Goal: Communication & Community: Answer question/provide support

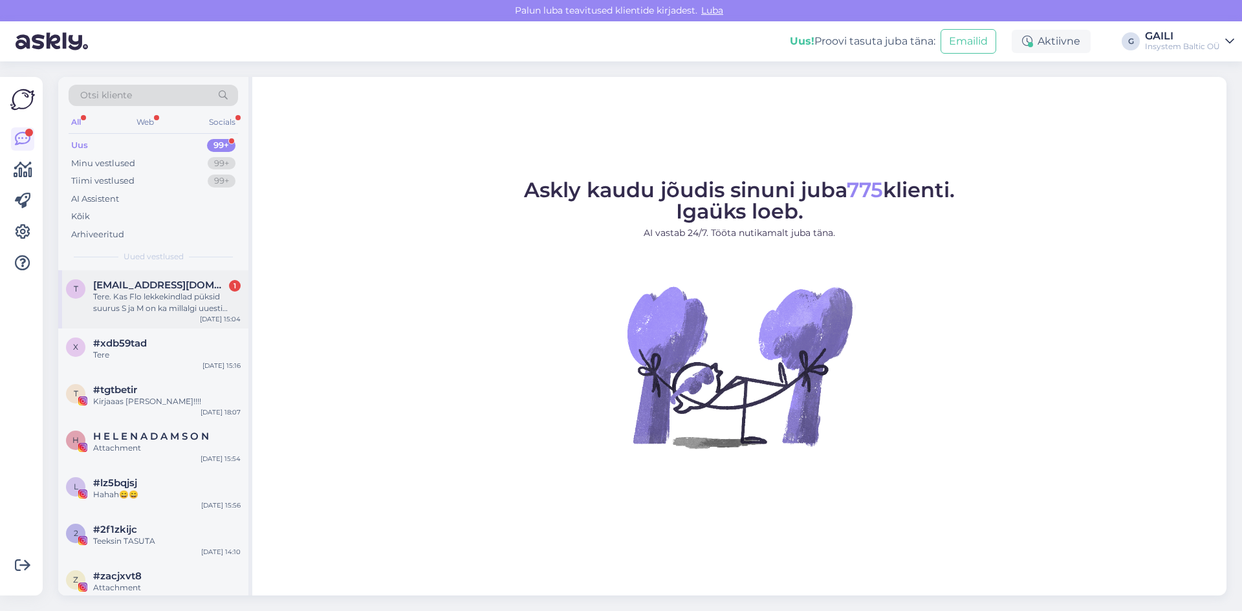
click at [153, 289] on span "[EMAIL_ADDRESS][DOMAIN_NAME]" at bounding box center [160, 285] width 135 height 12
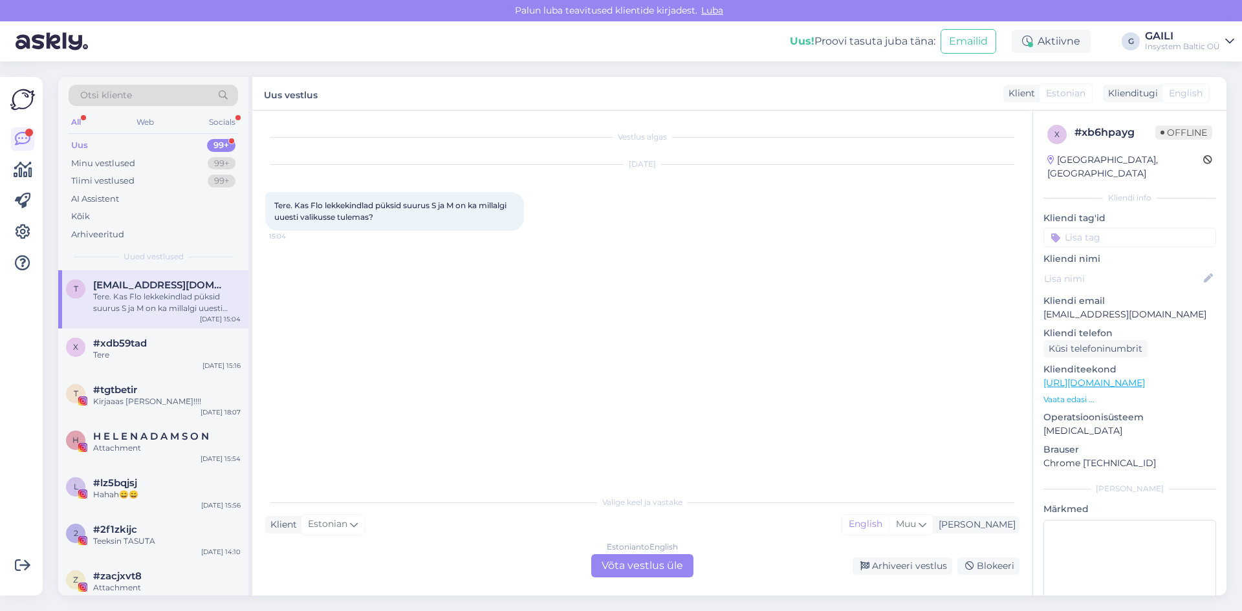
click at [659, 560] on div "Estonian to English Võta vestlus üle" at bounding box center [642, 565] width 102 height 23
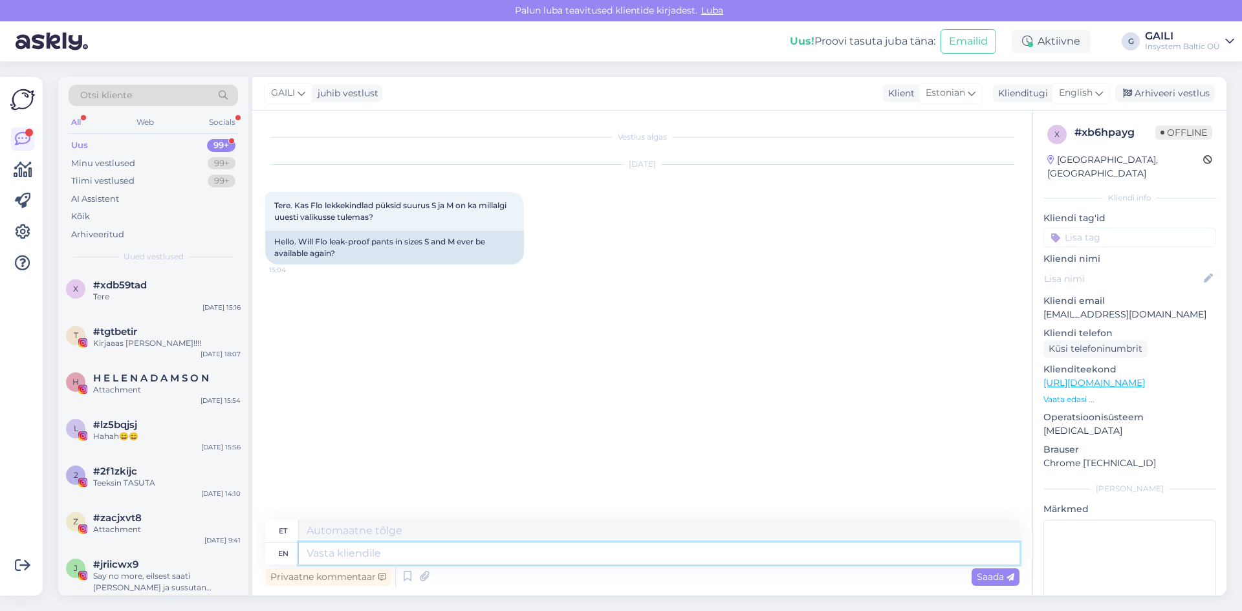
click at [353, 557] on textarea at bounding box center [659, 554] width 721 height 22
type textarea "Tere!"
type textarea "Tere! Jaa o"
type textarea "Tere! [GEOGRAPHIC_DATA]"
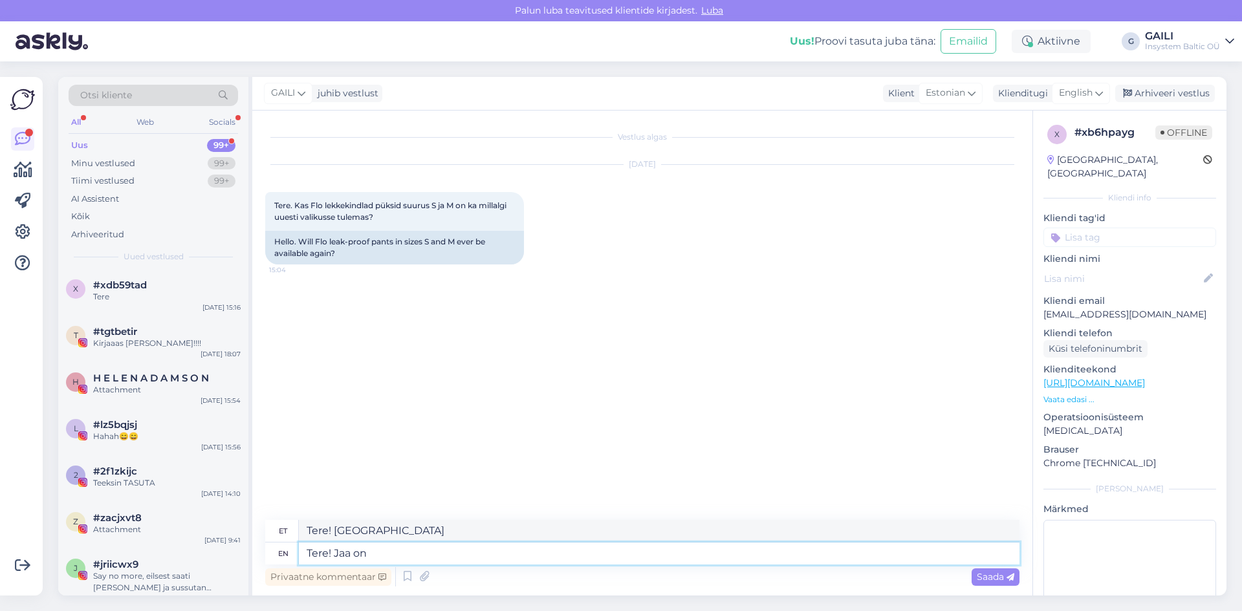
type textarea "Tere! Jaa on"
type textarea "Tere! Jaa edasi"
type textarea "Tere! Jaa on tulemas"
type textarea "Tere! Jaa on tulemas."
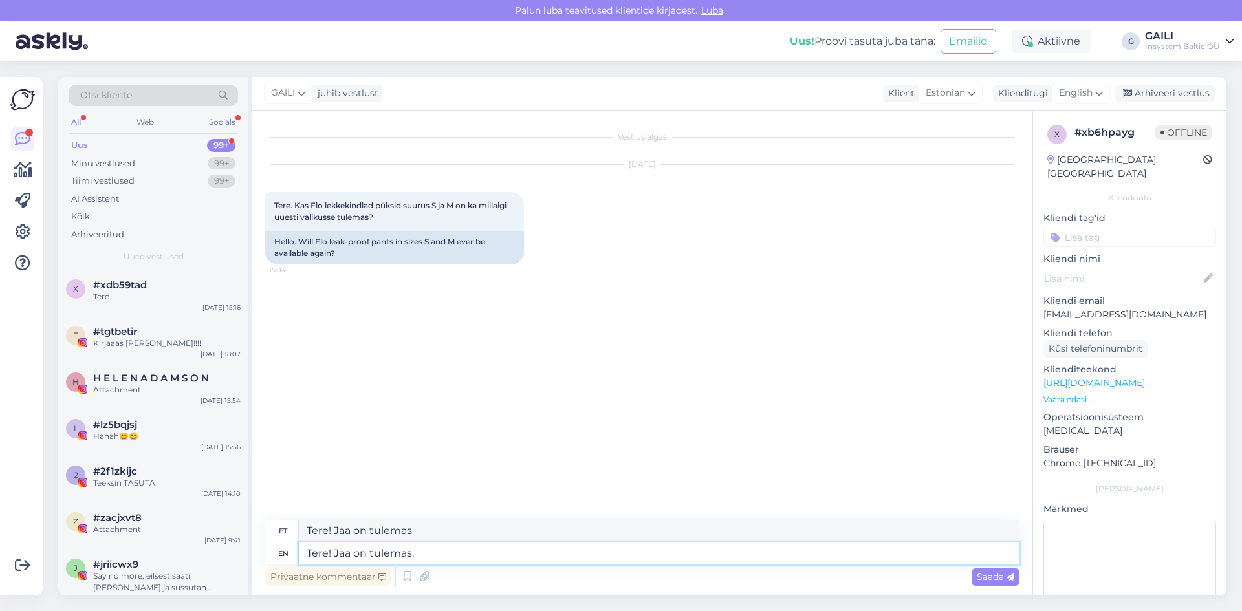
type textarea "Tere! Jaa on tulemas."
type textarea "Tere! Jaa on tulemas. Aga he"
type textarea "Tere! Jaa on tulemas. Aga"
type textarea "Tere! Jaa on tulemas. Aga hetk"
type textarea "Tere! Jaa on tulemas. Aga ta"
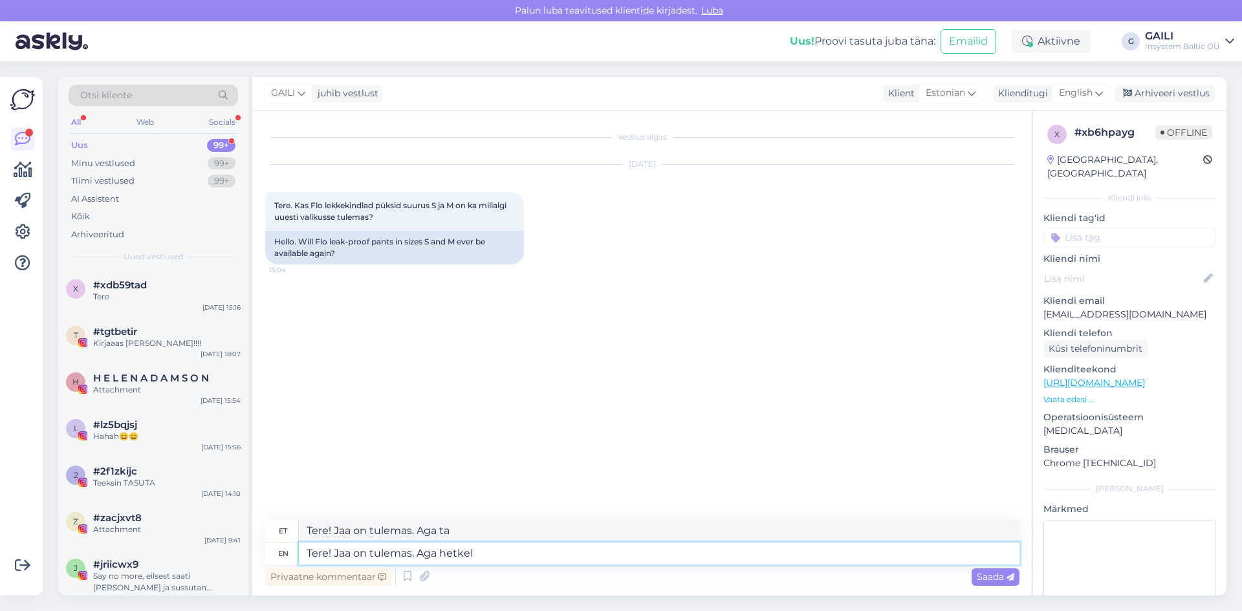
type textarea "Tere! Jaa on tulemas. Aga hetkel"
type textarea "Tere! Jaa on tulemas. Aga hetkel ei o"
type textarea "Tere! Jaa on tulemas. Aga hetkel ei"
type textarea "Tere! Jaa on tulemas. Aga hetkel ei oska"
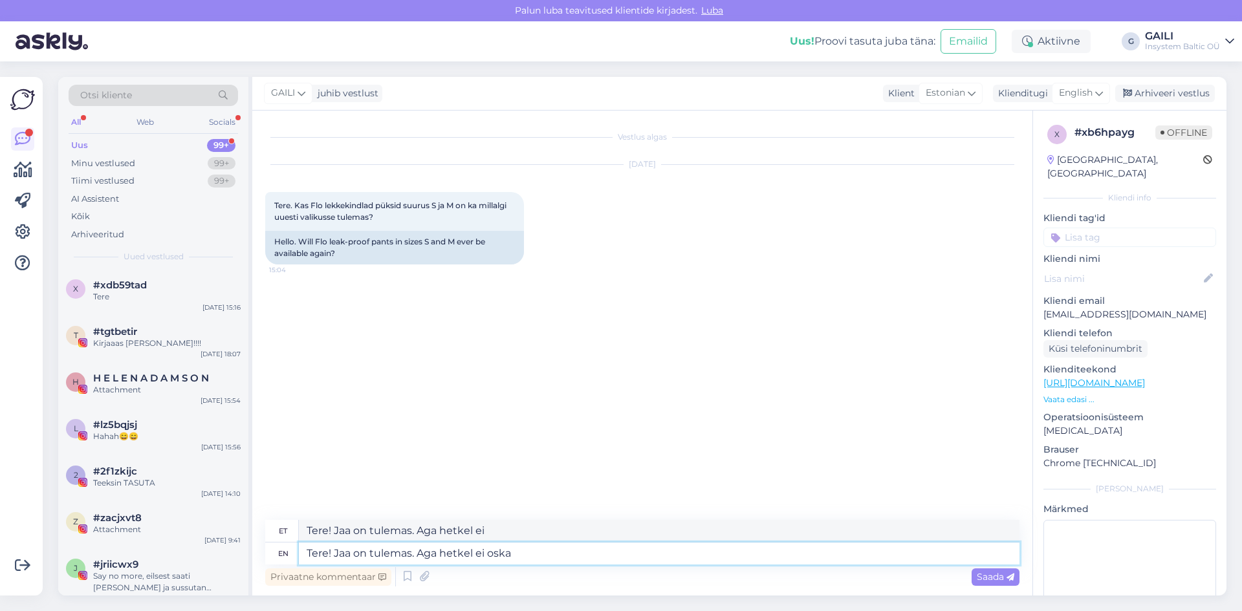
type textarea "Tere! Jaa on tulemas. Aga hetkel ei oska"
type textarea "Tere! Jaa on tulemas. Aga hetkel ei oska täpsemalt"
type textarea "Tere! Jaa on tulemas. Aga hetkel ei oska täpsemalt öelda, m"
type textarea "Tere! Jaa on tulemas. Aga hetkel ei oska täpsemalt öelda,"
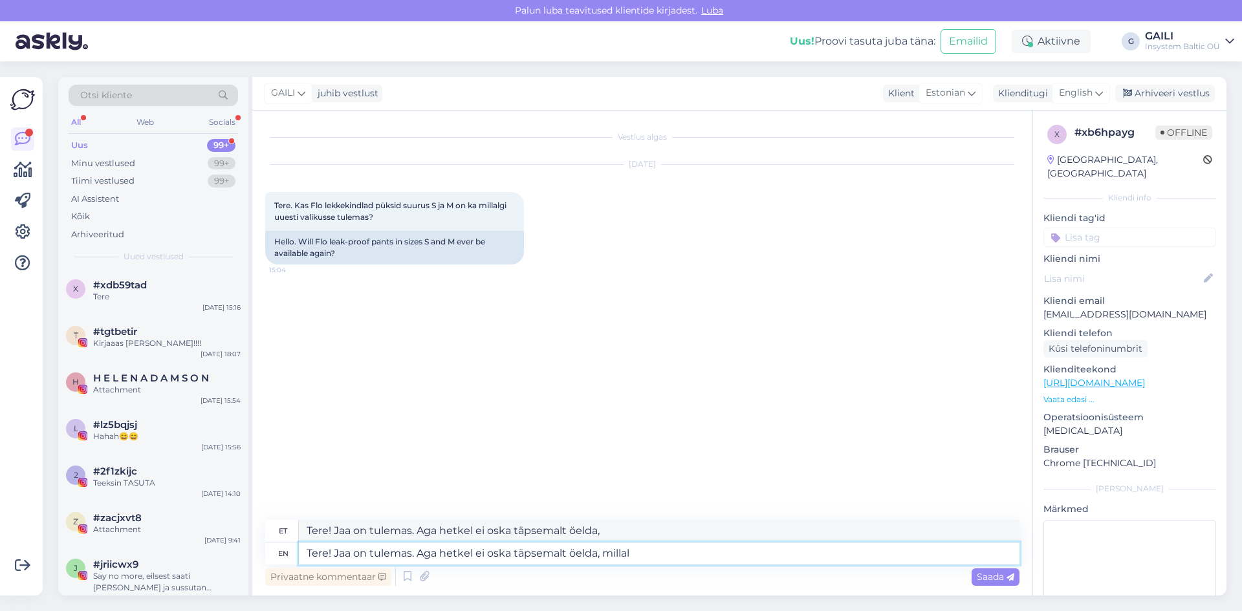
type textarea "Tere! Jaa on tulemas. Aga hetkel ei oska täpsemalt öelda, millal u"
type textarea "Tere! Jaa on tulemas. Aga hetkel ei oska täpsemalt öelda, millal"
type textarea "Tere! Jaa on tulemas. Aga hetkel ei oska täpsemalt öelda, millal uuesti"
type textarea "Tere! Jaa on tulemas. Aga hetkel ei oska täpsemalt öelda, millal uuesti lattu j"
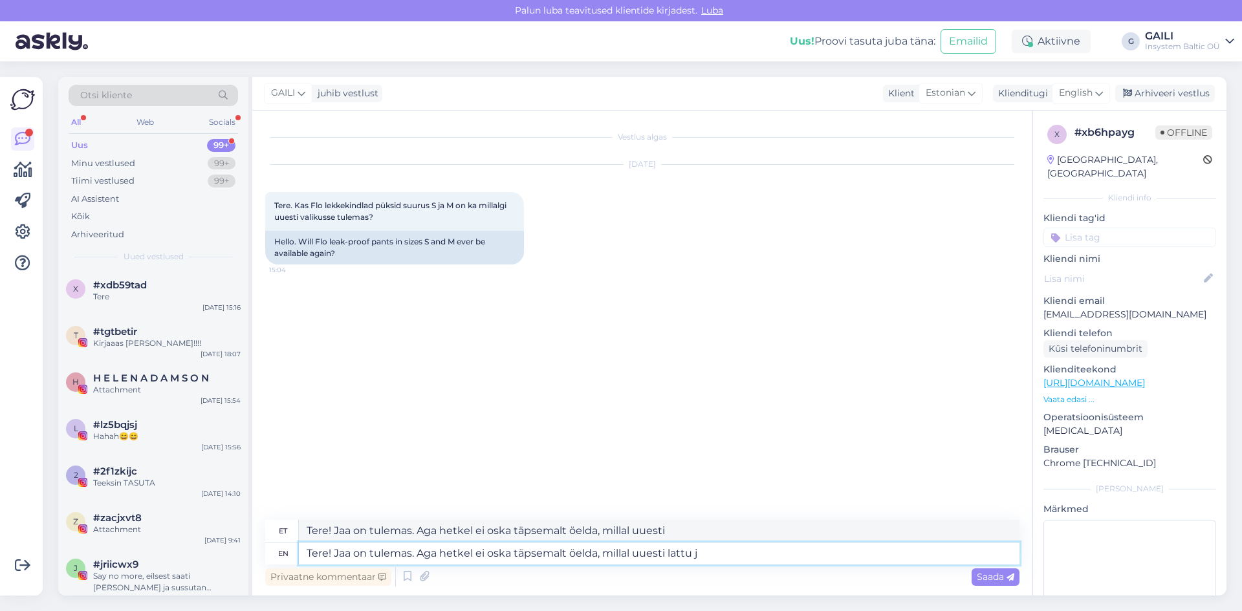
type textarea "Tere! Jaa on tulemas. Aga hetkel ei oska täpsemalt öelda, millal uuesti lattu"
type textarea "Tere! Jaa on tulemas. Aga hetkel ei oska täpsemalt öelda, millal uuesti lattu j…"
drag, startPoint x: 670, startPoint y: 555, endPoint x: 688, endPoint y: 563, distance: 19.7
click at [670, 554] on textarea "Tere! Jaa on tulemas. Aga hetkel ei oska täpsemalt öelda, millal uuesti lattu j…" at bounding box center [659, 554] width 721 height 22
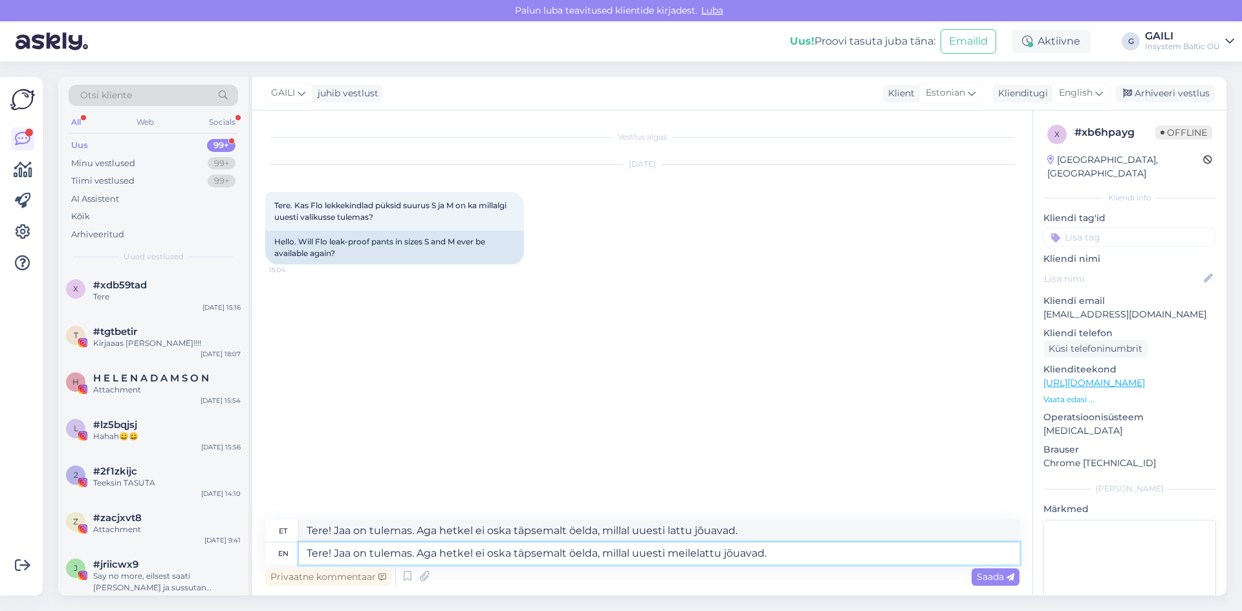
type textarea "Tere! Jaa on tulemas. Aga hetkel ei oska täpsemalt öelda, millal uuesti [PERSON…"
click at [796, 554] on textarea "Tere! Jaa on tulemas. Aga hetkel ei oska täpsemalt öelda, millal uuesti [PERSON…" at bounding box center [659, 554] width 721 height 22
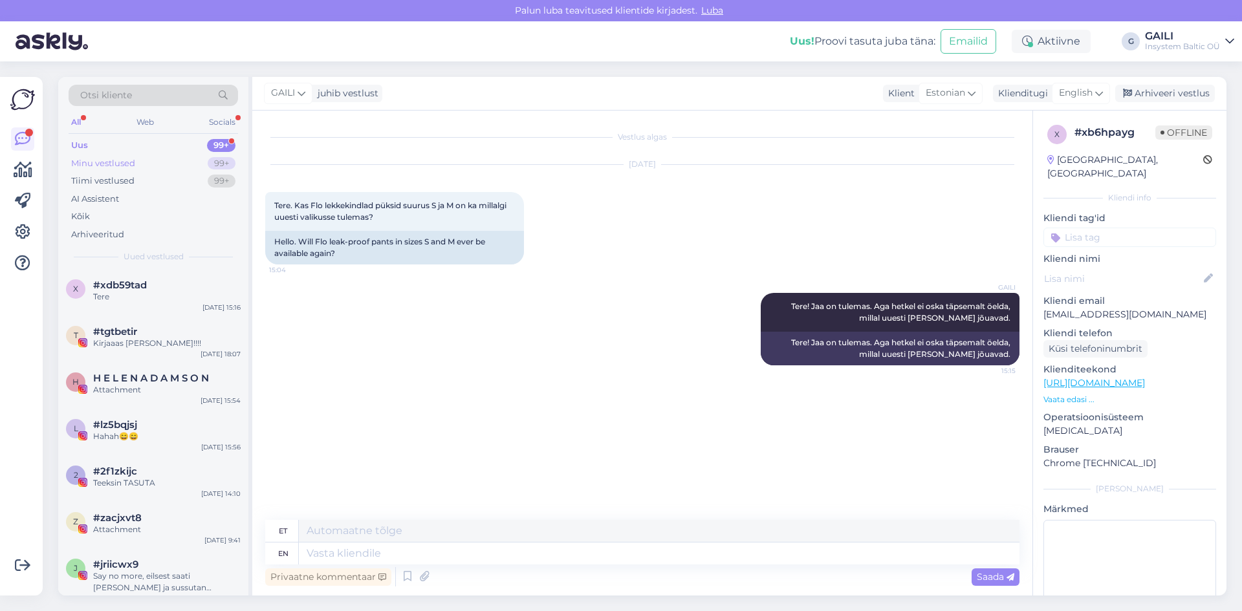
click at [112, 158] on div "Minu vestlused" at bounding box center [103, 163] width 64 height 13
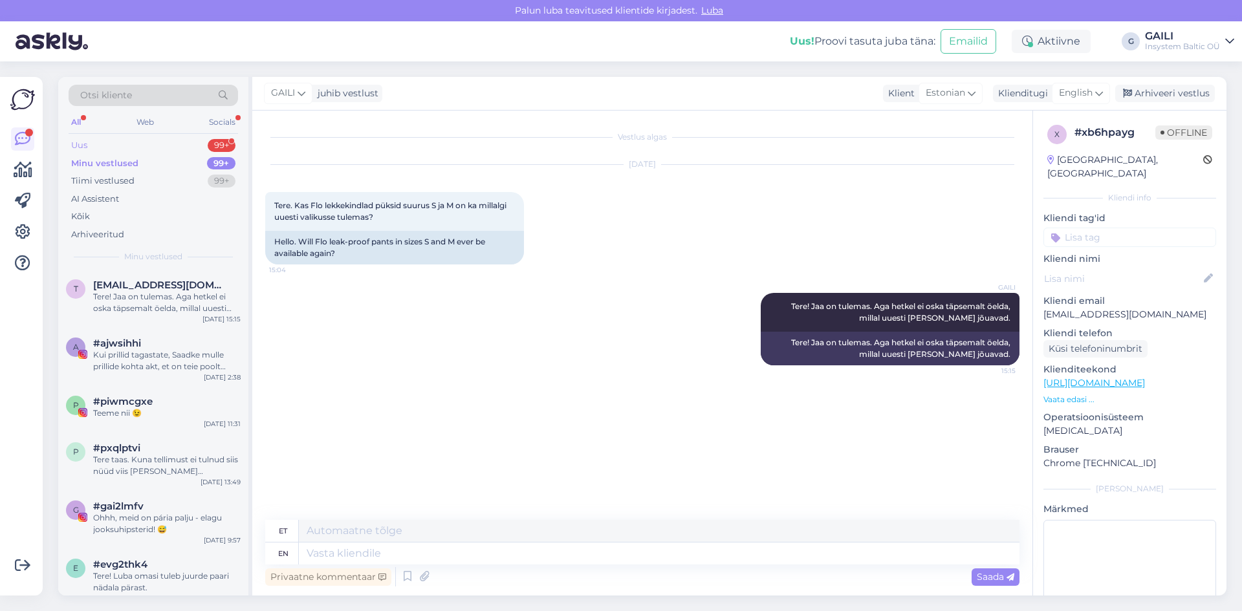
click at [111, 144] on div "Uus 99+" at bounding box center [153, 146] width 169 height 18
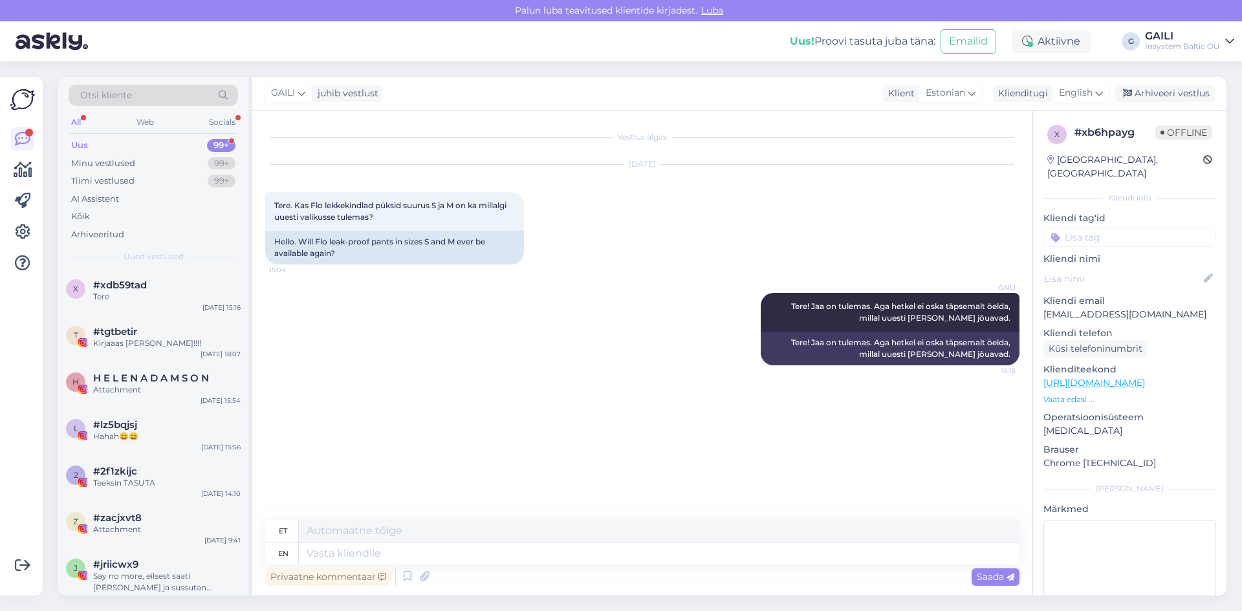
click at [80, 142] on div "Uus" at bounding box center [79, 145] width 17 height 13
click at [149, 346] on div "Kirjaaas [PERSON_NAME]!!!!" at bounding box center [166, 344] width 147 height 12
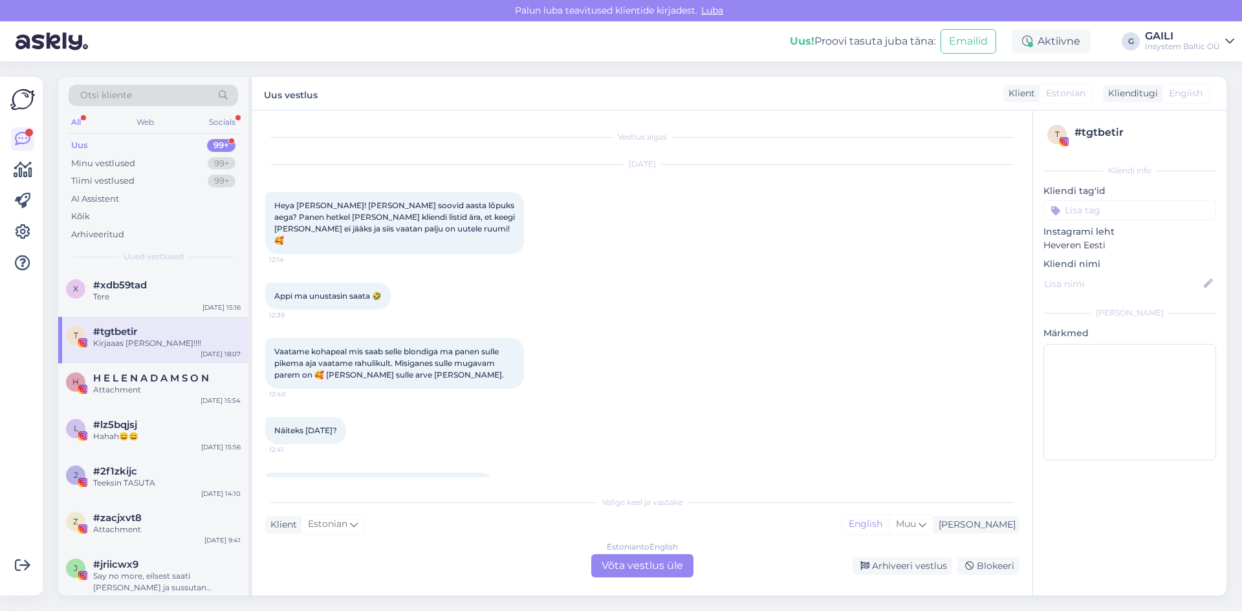
scroll to position [4341, 0]
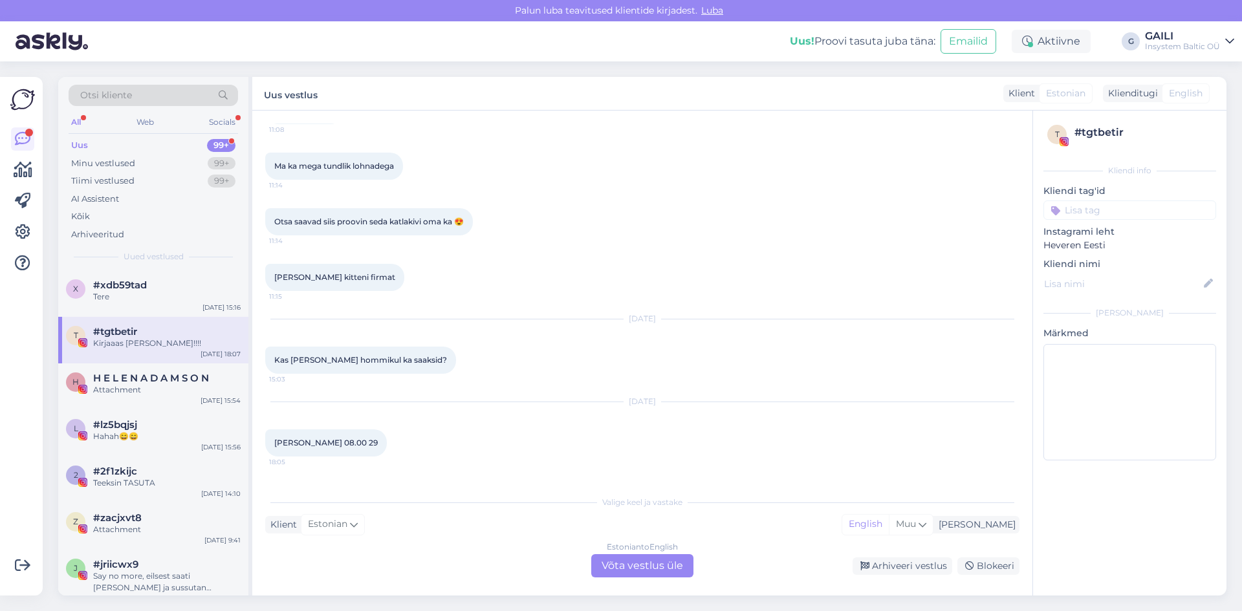
click at [128, 145] on div "Uus 99+" at bounding box center [153, 146] width 169 height 18
click at [123, 162] on div "Minu vestlused" at bounding box center [103, 163] width 64 height 13
